Goal: Information Seeking & Learning: Learn about a topic

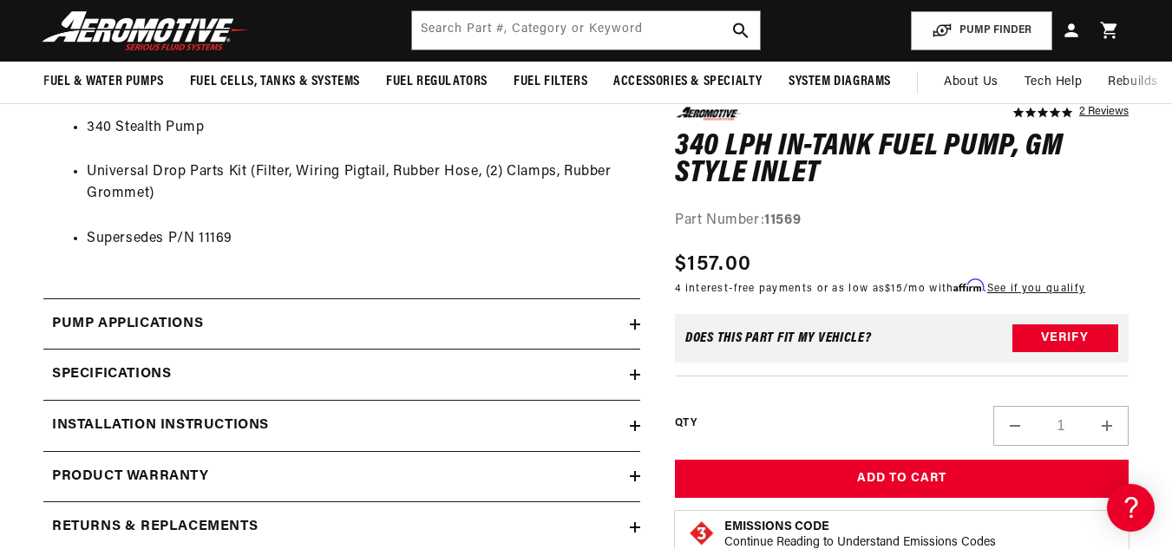
scroll to position [0, 686]
click at [430, 373] on div "Specifications" at bounding box center [336, 374] width 586 height 23
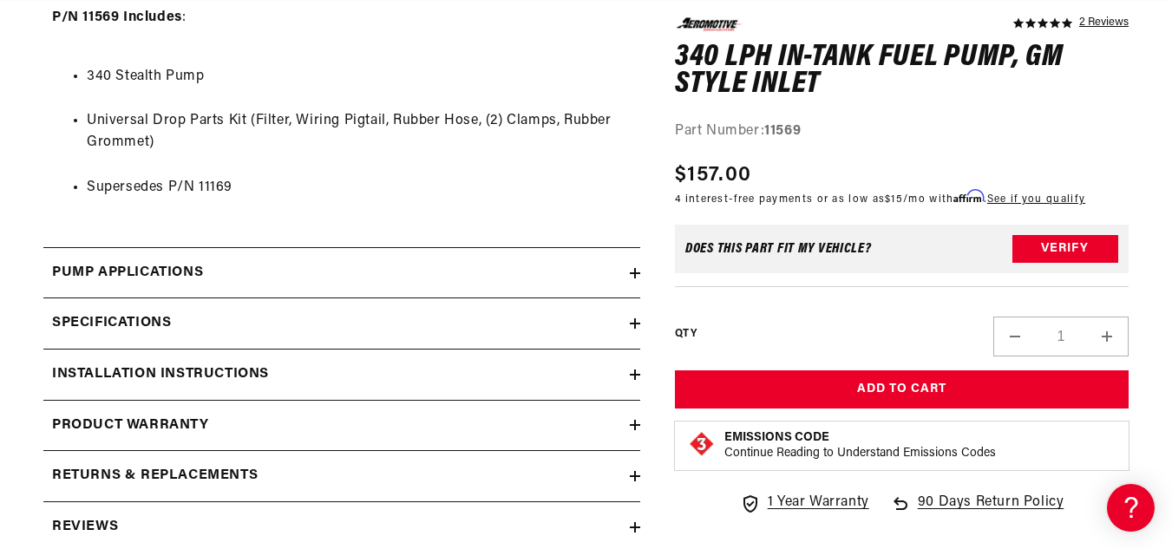
scroll to position [1762, 0]
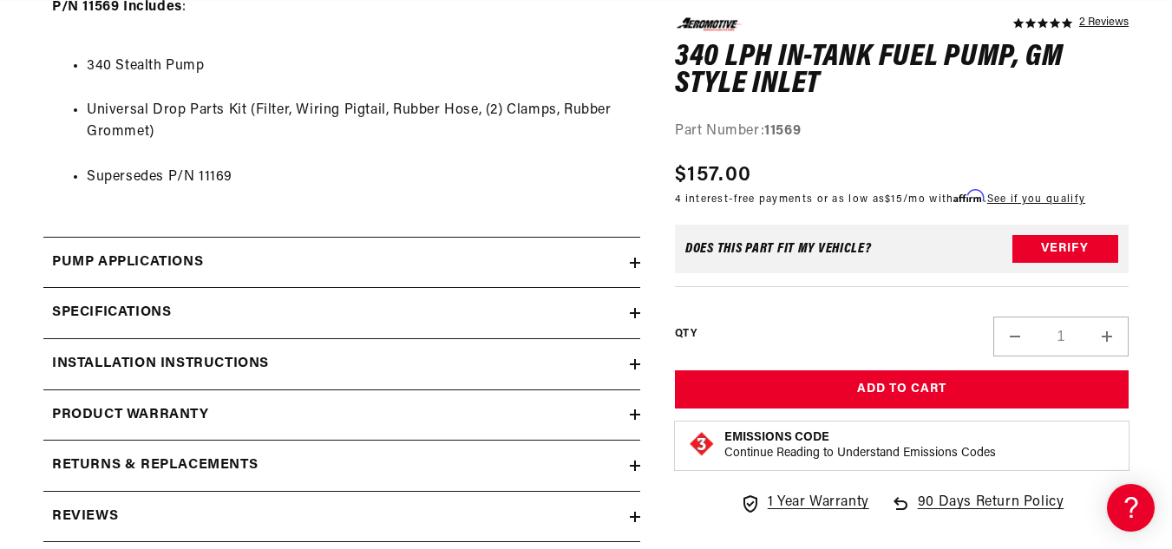
click at [633, 254] on summary "Pump Applications" at bounding box center [341, 263] width 597 height 50
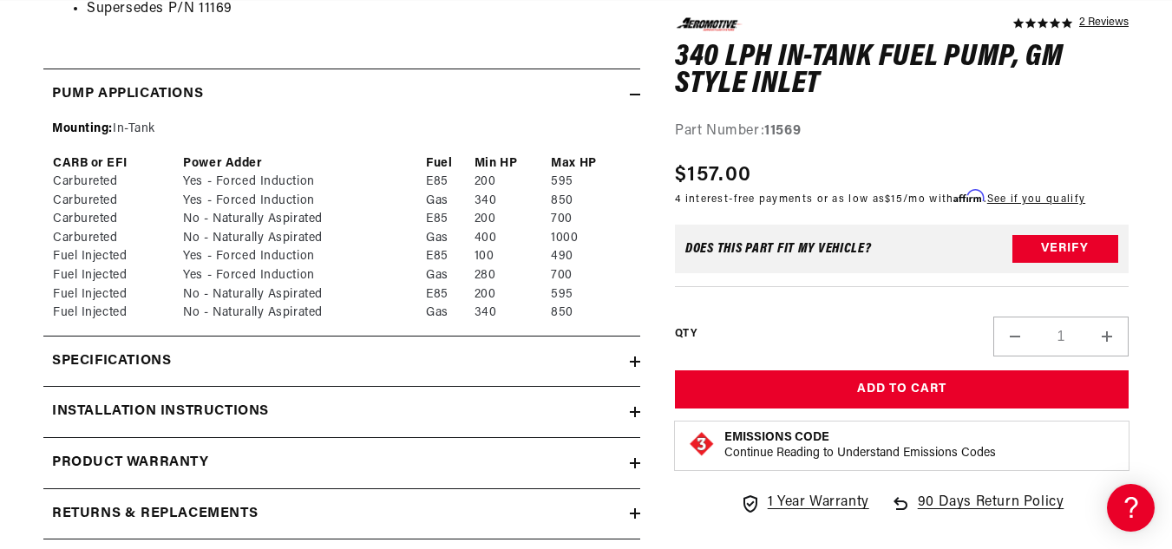
scroll to position [1931, 0]
click at [635, 361] on icon at bounding box center [635, 361] width 10 height 0
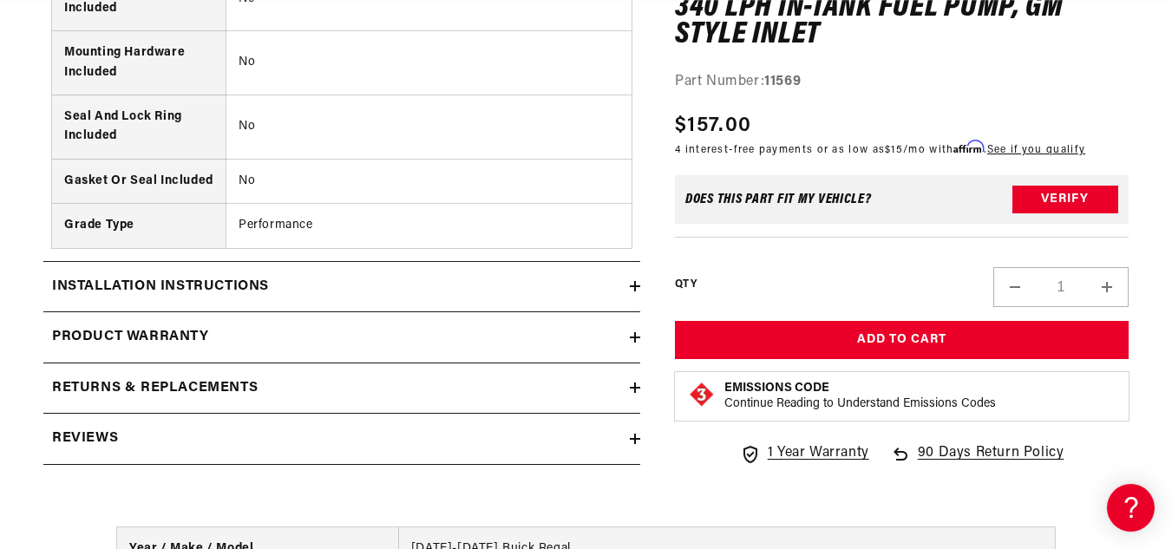
scroll to position [3472, 0]
